Goal: Task Accomplishment & Management: Manage account settings

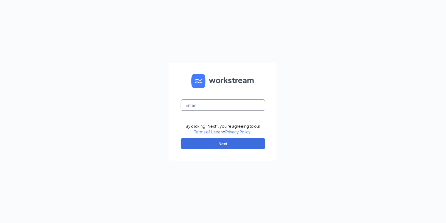
click at [196, 103] on input "text" at bounding box center [223, 104] width 85 height 11
type input "[EMAIL_ADDRESS][DOMAIN_NAME]"
click at [202, 143] on button "Next" at bounding box center [223, 143] width 85 height 11
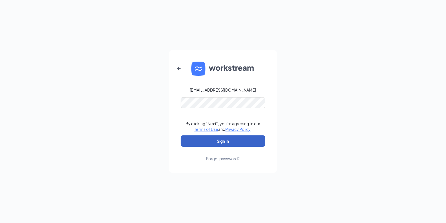
click at [208, 139] on button "Sign In" at bounding box center [223, 140] width 85 height 11
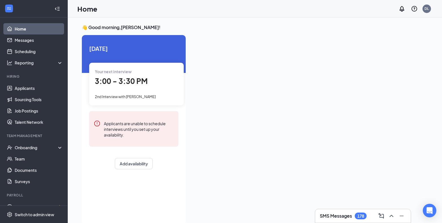
click at [133, 83] on span "3:00 - 3:30 PM" at bounding box center [121, 80] width 53 height 9
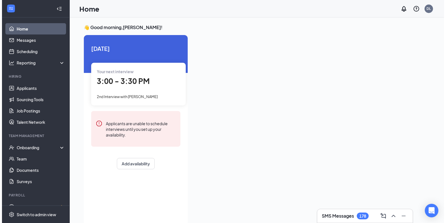
scroll to position [2, 0]
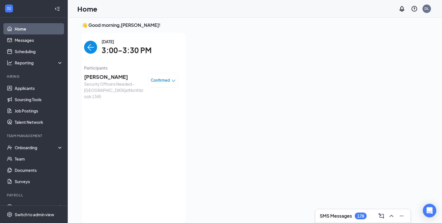
click at [109, 76] on span "PHILLIP DUCLAS" at bounding box center [113, 77] width 59 height 8
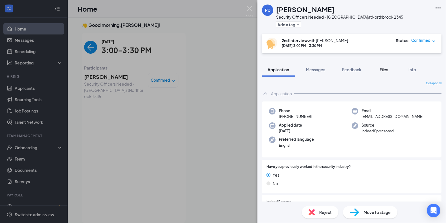
click at [387, 69] on span "Files" at bounding box center [384, 69] width 8 height 5
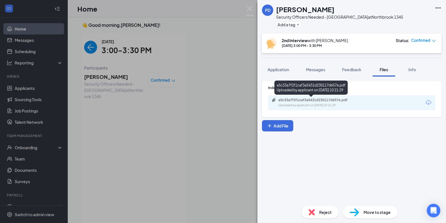
click at [304, 99] on div "a5c33a7f2f1caf3a5431d230117d657e.pdf" at bounding box center [318, 100] width 79 height 5
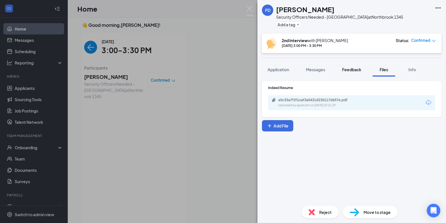
click at [356, 69] on span "Feedback" at bounding box center [351, 69] width 19 height 5
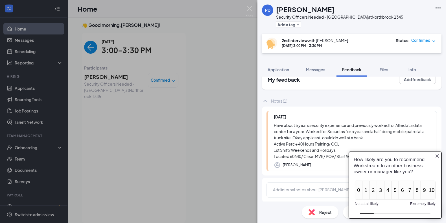
click at [262, 59] on div "PD PHILLIP DUCLAS Security Officers Needed - Northbrook at Northbrook 1345 Add …" at bounding box center [352, 111] width 189 height 223
click at [438, 154] on icon "Close button" at bounding box center [437, 155] width 5 height 5
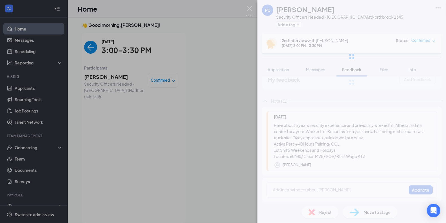
click at [147, 131] on div "PD PHILLIP DUCLAS Security Officers Needed - Northbrook at Northbrook 1345 Add …" at bounding box center [223, 111] width 446 height 223
